Goal: Information Seeking & Learning: Find specific page/section

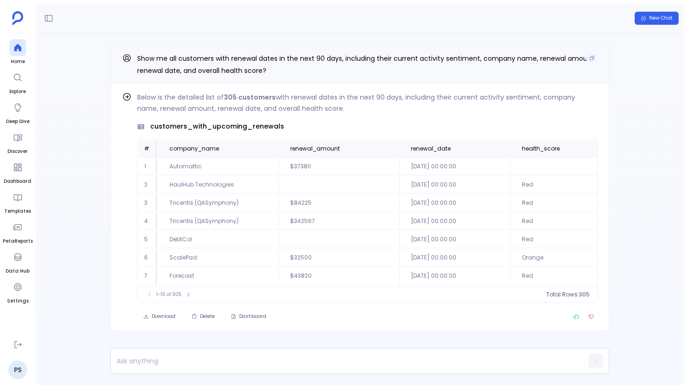
click at [600, 58] on div "Show me all customers with renewal dates in the next 90 days, including their c…" at bounding box center [359, 64] width 499 height 40
click at [597, 58] on div "Show me all customers with renewal dates in the next 90 days, including their c…" at bounding box center [359, 64] width 499 height 40
click at [592, 58] on icon "Copy" at bounding box center [592, 58] width 6 height 6
click at [23, 47] on div at bounding box center [17, 47] width 17 height 17
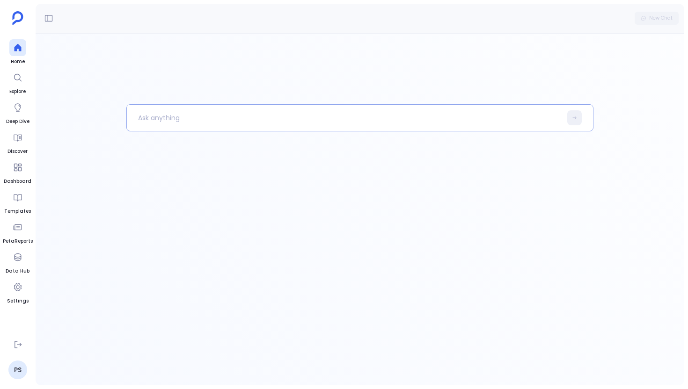
click at [159, 127] on p at bounding box center [344, 118] width 435 height 24
